Goal: Navigation & Orientation: Find specific page/section

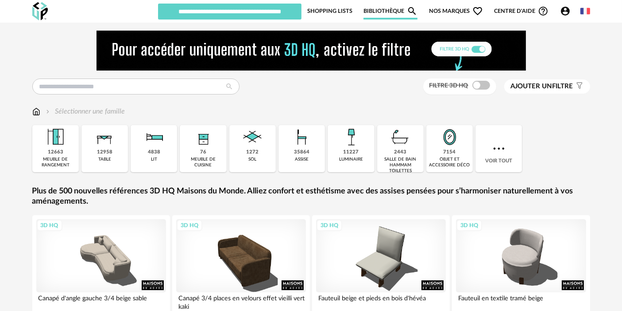
click at [325, 11] on link "Shopping Lists" at bounding box center [329, 11] width 45 height 17
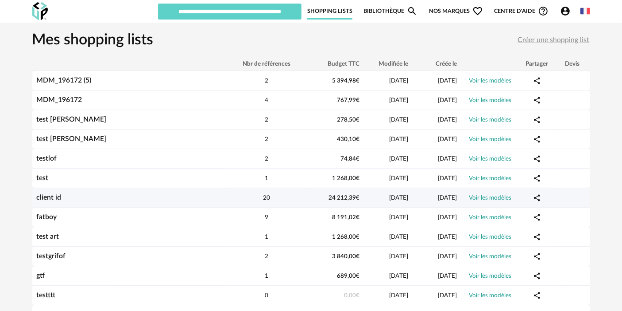
click at [41, 195] on link "client id" at bounding box center [49, 197] width 25 height 7
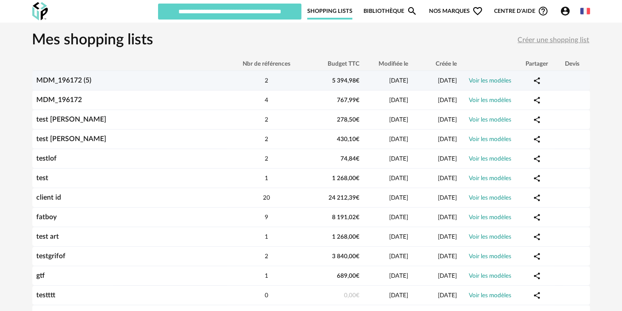
click at [63, 81] on link "MDM_196172 (5)" at bounding box center [64, 80] width 55 height 7
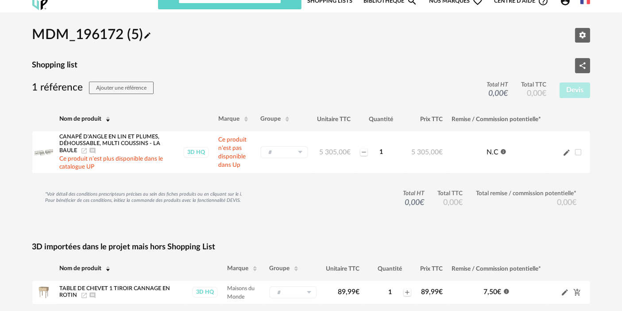
scroll to position [10, 0]
click at [128, 43] on h2 "MDM_196172 (5) Pencil icon" at bounding box center [91, 36] width 119 height 18
drag, startPoint x: 123, startPoint y: 37, endPoint x: 37, endPoint y: 36, distance: 85.5
click at [37, 36] on h2 "MDM_196172 (5) Pencil icon" at bounding box center [91, 36] width 119 height 18
copy h2 "MDM_196172"
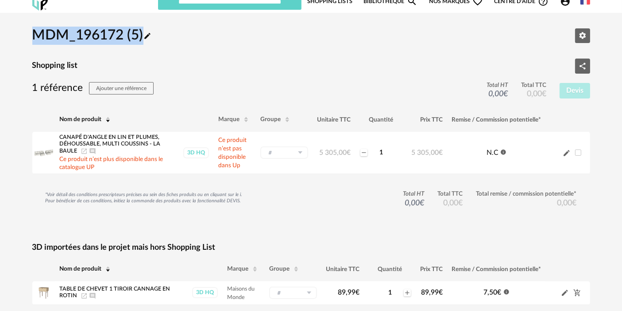
drag, startPoint x: 143, startPoint y: 31, endPoint x: 29, endPoint y: 35, distance: 113.9
click at [29, 35] on div "MDM_196172 (5) Pencil icon Editer les paramètres Shopping list Share Variant ic…" at bounding box center [311, 175] width 574 height 308
copy h2 "MDM_196172 (5)"
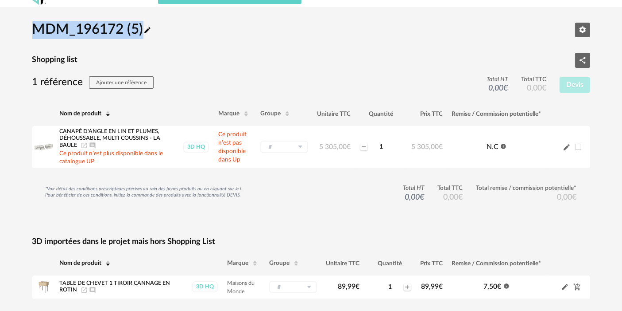
scroll to position [47, 0]
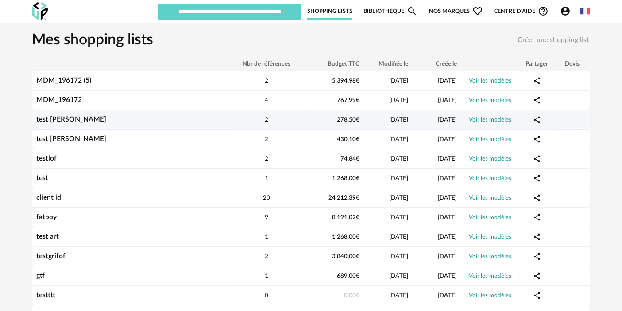
click at [58, 119] on link "test [PERSON_NAME]" at bounding box center [72, 119] width 70 height 7
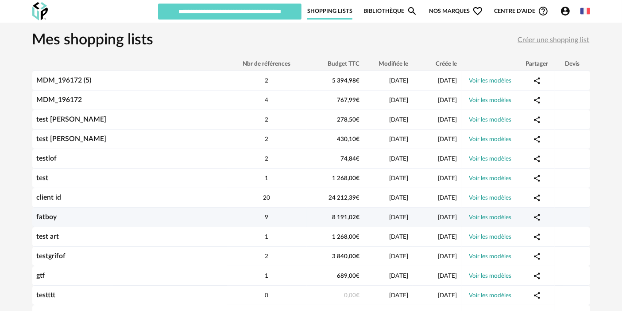
click at [49, 213] on div "fatboy" at bounding box center [129, 217] width 195 height 8
click at [48, 214] on link "fatboy" at bounding box center [47, 216] width 20 height 7
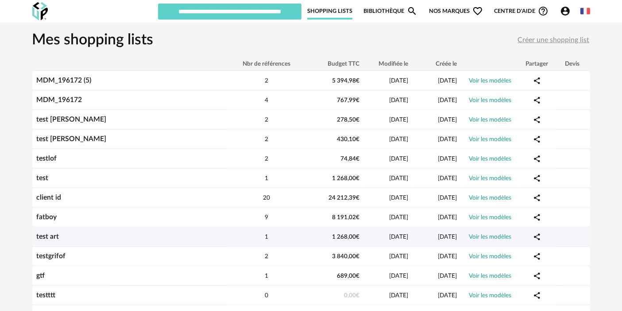
click at [51, 236] on link "test art" at bounding box center [48, 236] width 23 height 7
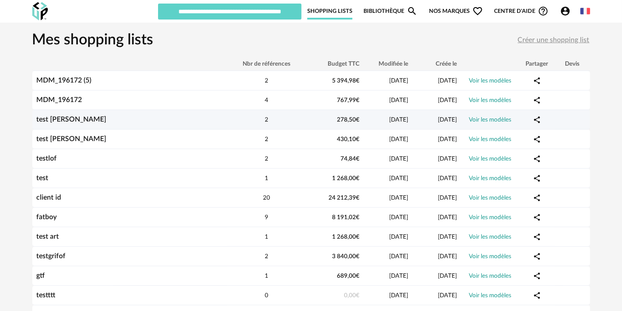
click at [64, 121] on link "test [PERSON_NAME]" at bounding box center [72, 119] width 70 height 7
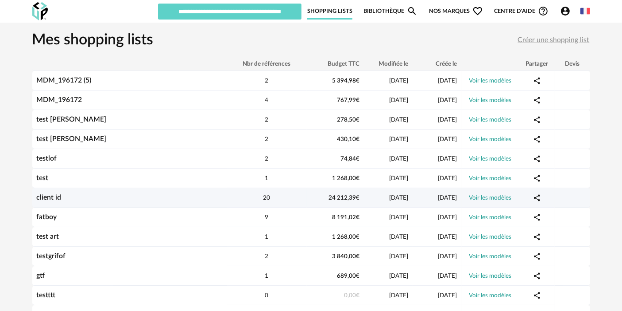
click at [54, 194] on div "client id" at bounding box center [129, 197] width 195 height 8
click at [54, 194] on link "client id" at bounding box center [49, 197] width 25 height 7
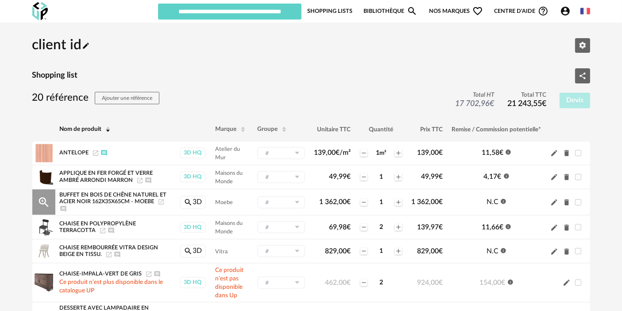
click at [46, 200] on icon "Magnify Plus Outline icon" at bounding box center [43, 201] width 13 height 13
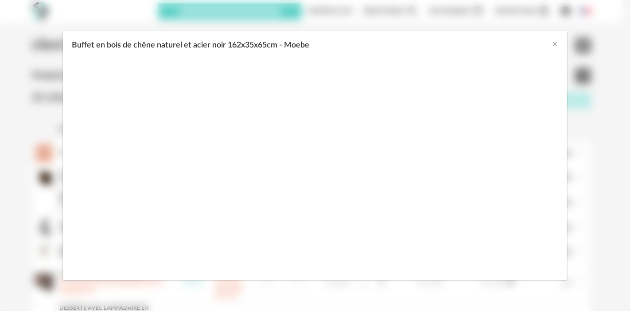
click at [451, 142] on div "Buffet en bois de chêne naturel et acier noir 162x35x65cm - Moebe" at bounding box center [315, 166] width 486 height 215
drag, startPoint x: 451, startPoint y: 142, endPoint x: 556, endPoint y: 42, distance: 145.4
click at [556, 42] on div "Buffet en bois de chêne naturel et acier noir 162x35x65cm - Moebe" at bounding box center [315, 155] width 504 height 249
click at [556, 42] on icon "Close" at bounding box center [554, 43] width 7 height 7
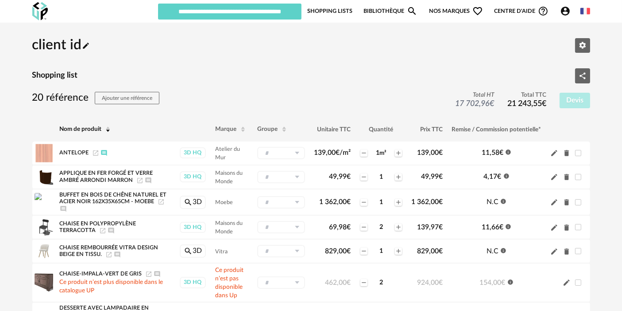
click at [55, 39] on h2 "client id Pencil icon" at bounding box center [61, 45] width 58 height 18
copy div "client id Pencil icon Editer les paramètres"
